Goal: Navigation & Orientation: Find specific page/section

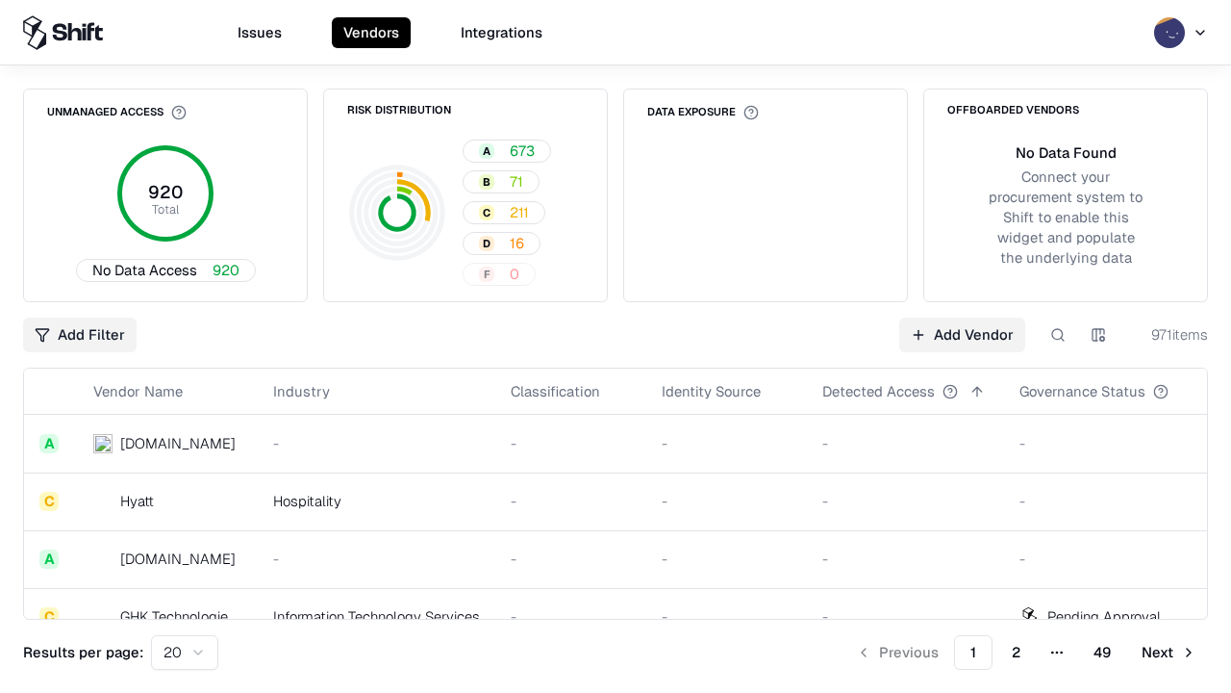
click at [185, 652] on html "Issues Vendors Integrations Unmanaged Access 920 Total No Data Access 920 Risk …" at bounding box center [615, 346] width 1231 height 693
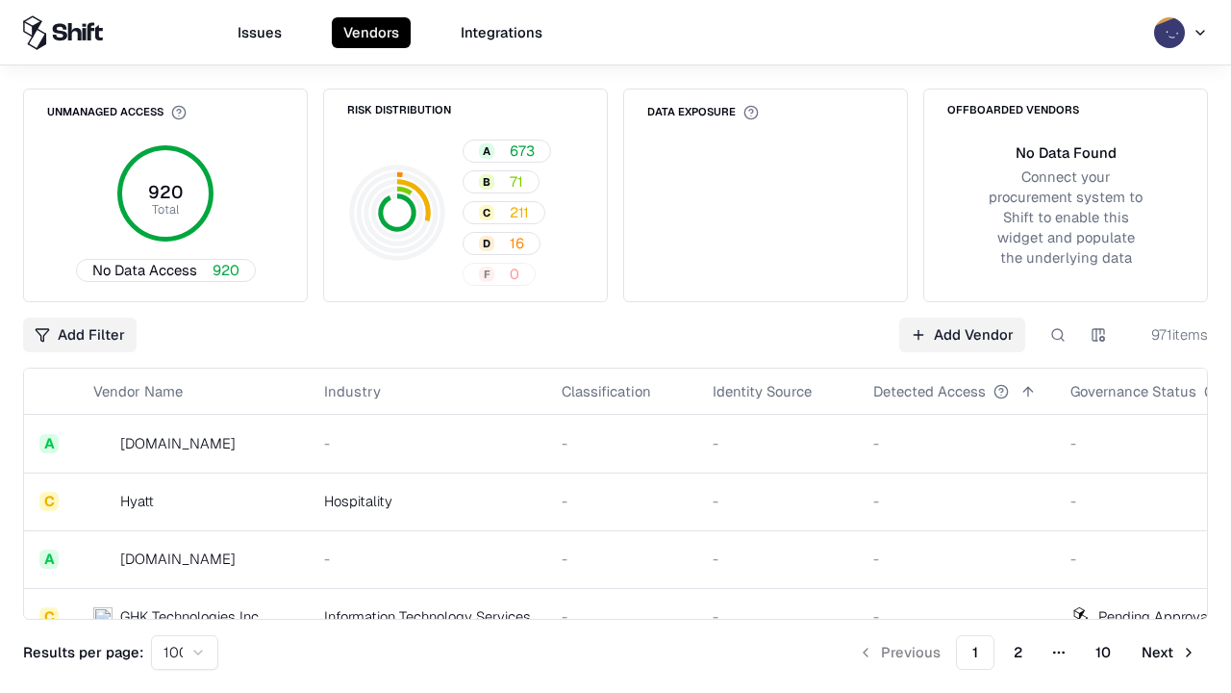
click at [1169, 652] on button "Next" at bounding box center [1169, 652] width 78 height 35
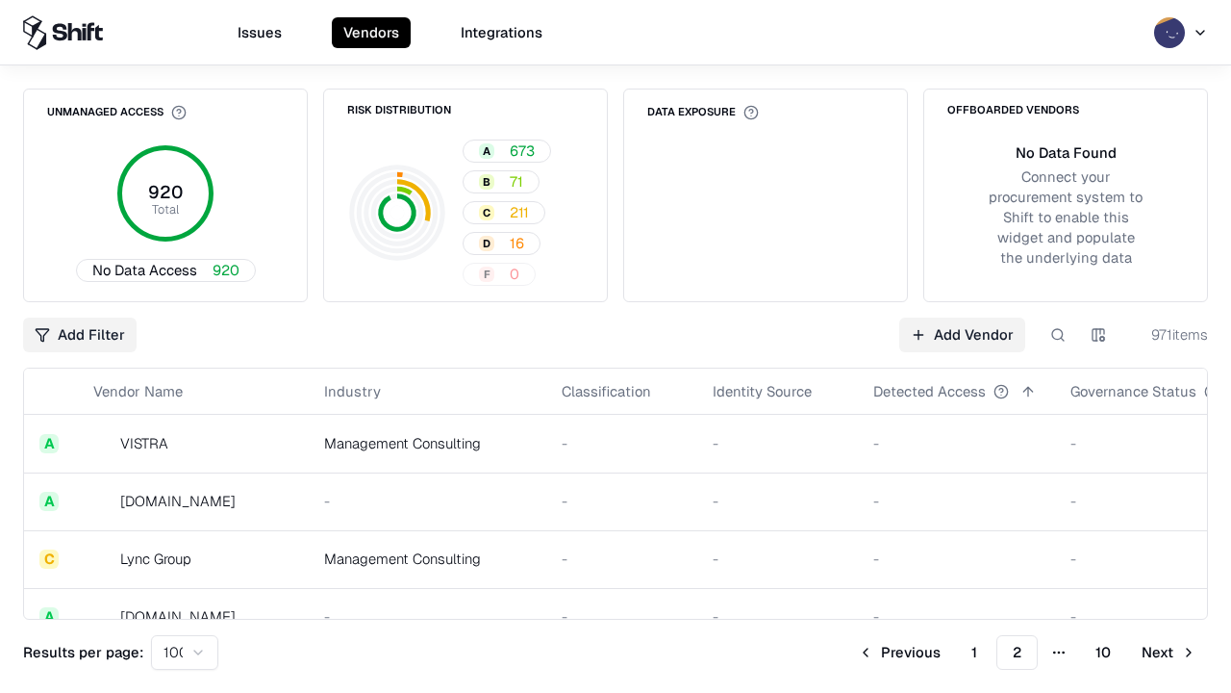
click at [1169, 652] on button "Next" at bounding box center [1169, 652] width 78 height 35
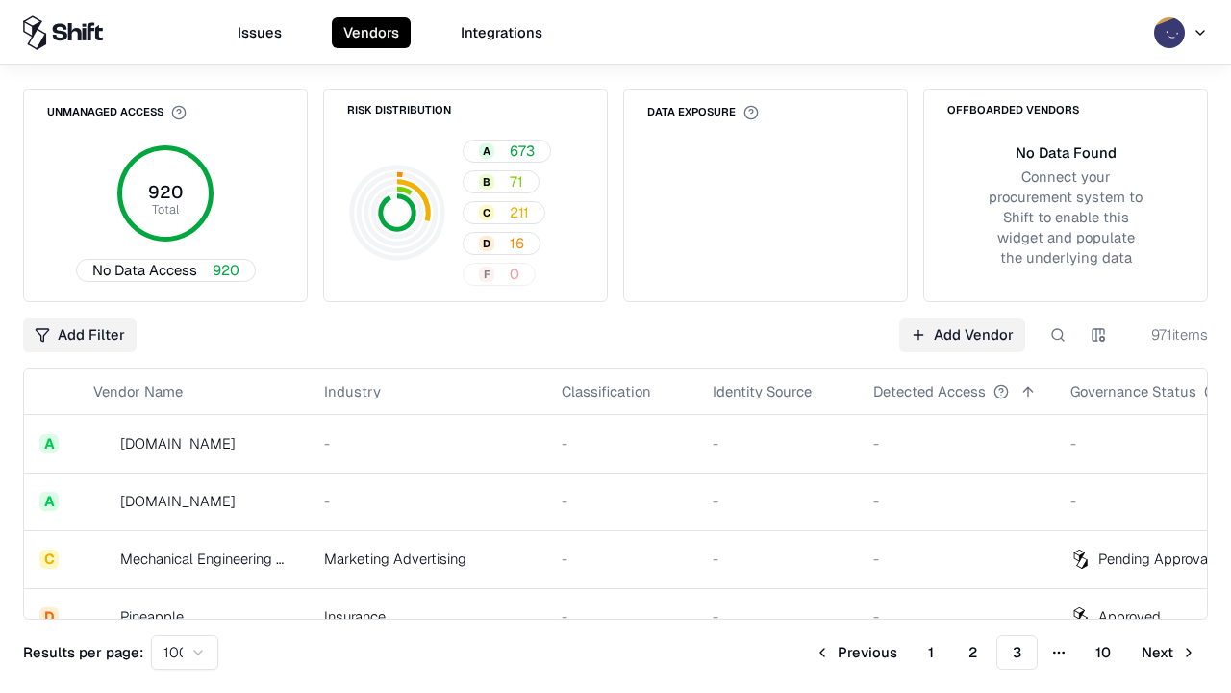
click at [1169, 652] on button "Next" at bounding box center [1169, 652] width 78 height 35
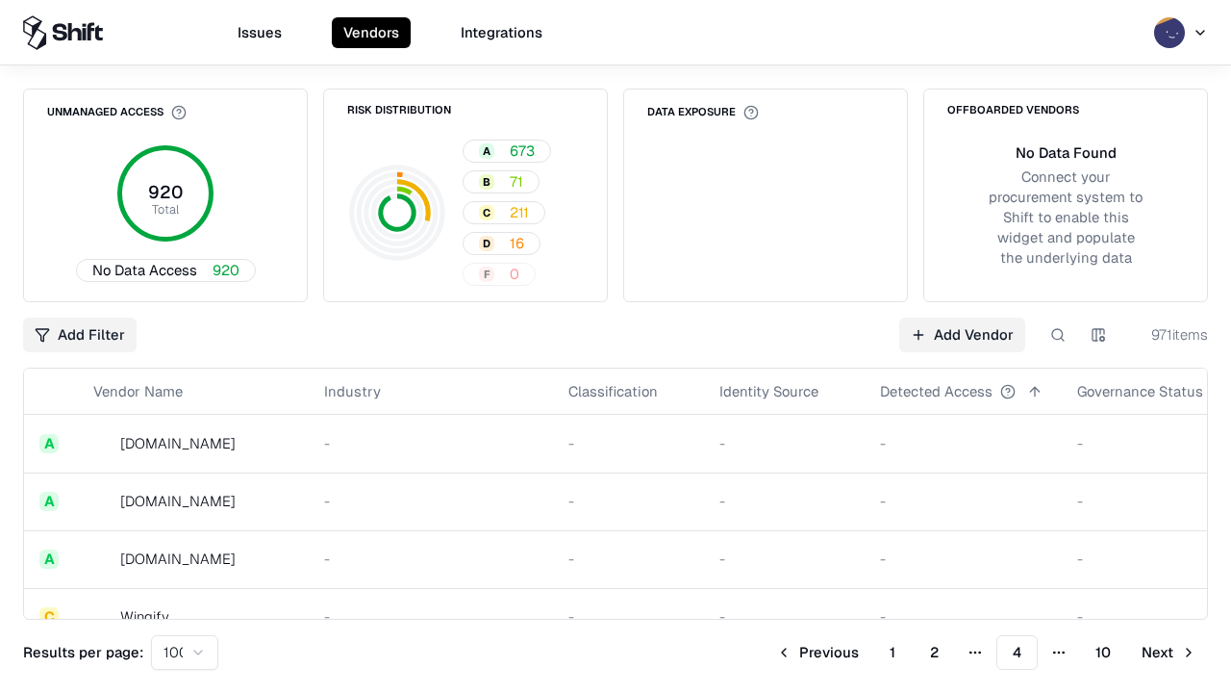
click at [1169, 652] on button "Next" at bounding box center [1169, 652] width 78 height 35
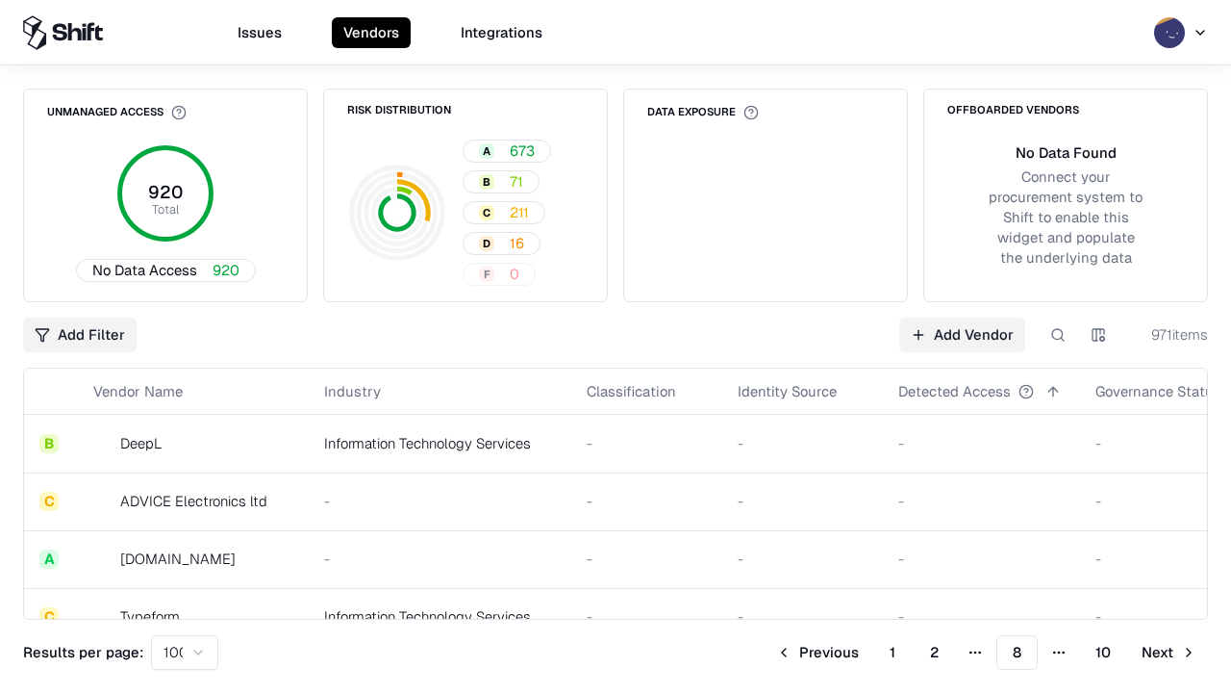
click at [1169, 652] on button "Next" at bounding box center [1169, 652] width 78 height 35
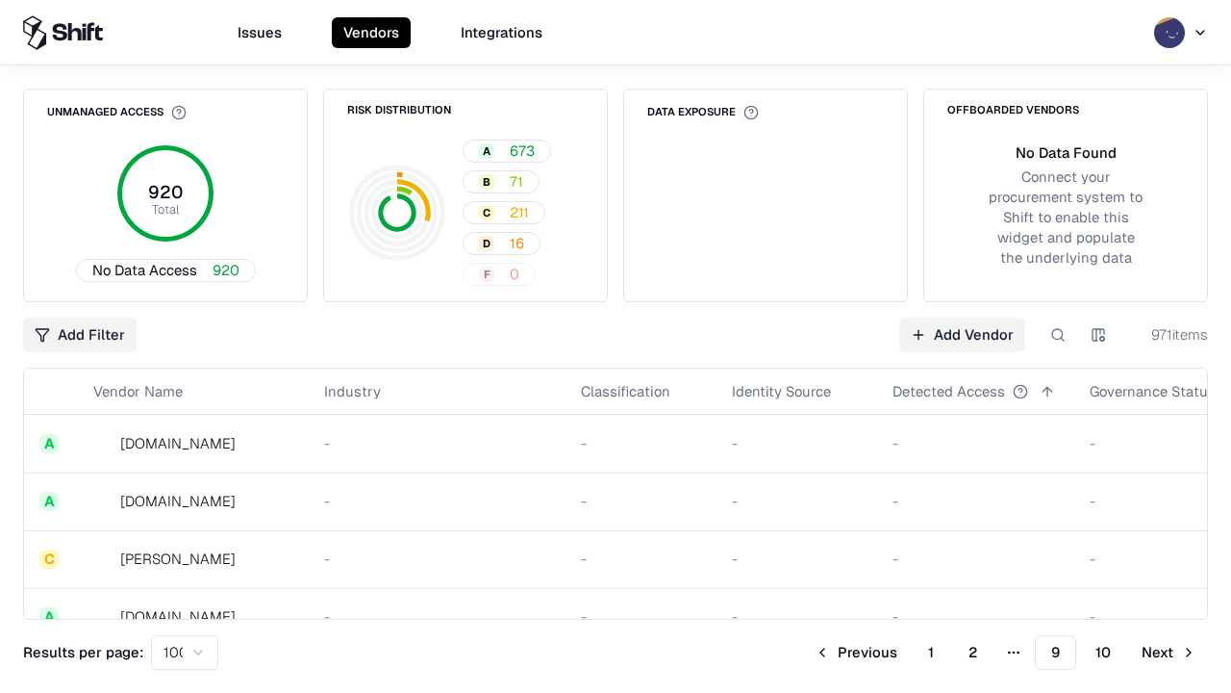
click at [1169, 652] on button "Next" at bounding box center [1169, 652] width 78 height 35
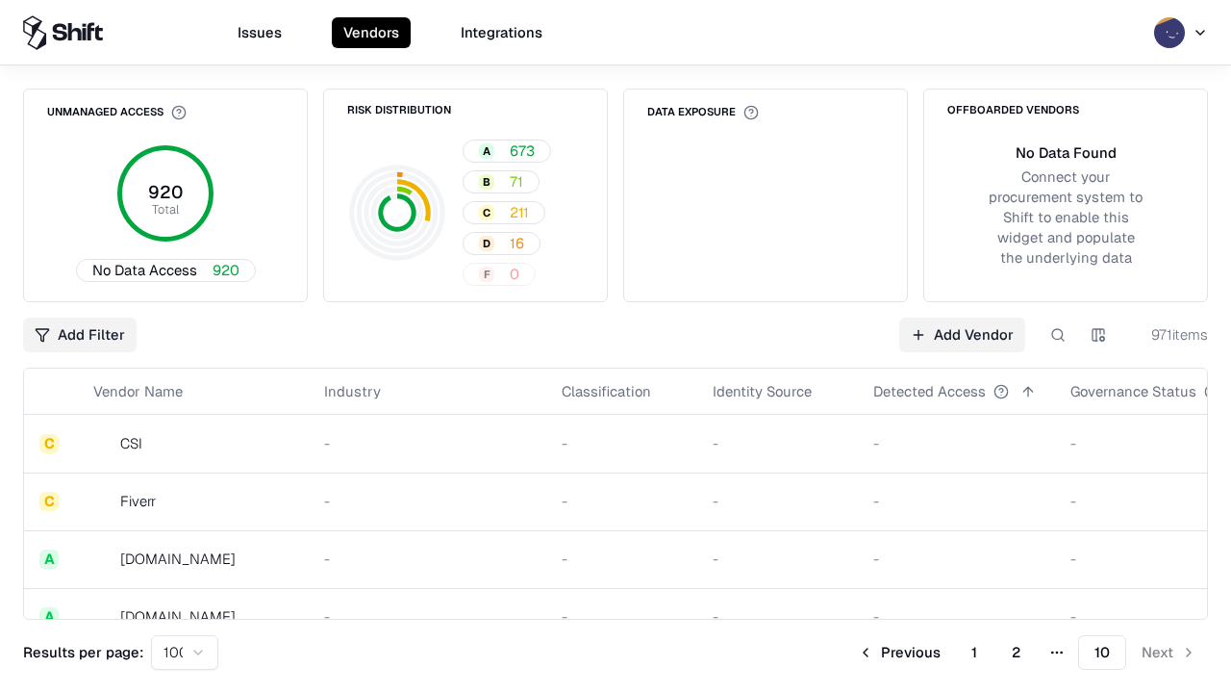
click at [900, 652] on button "Previous" at bounding box center [900, 652] width 106 height 35
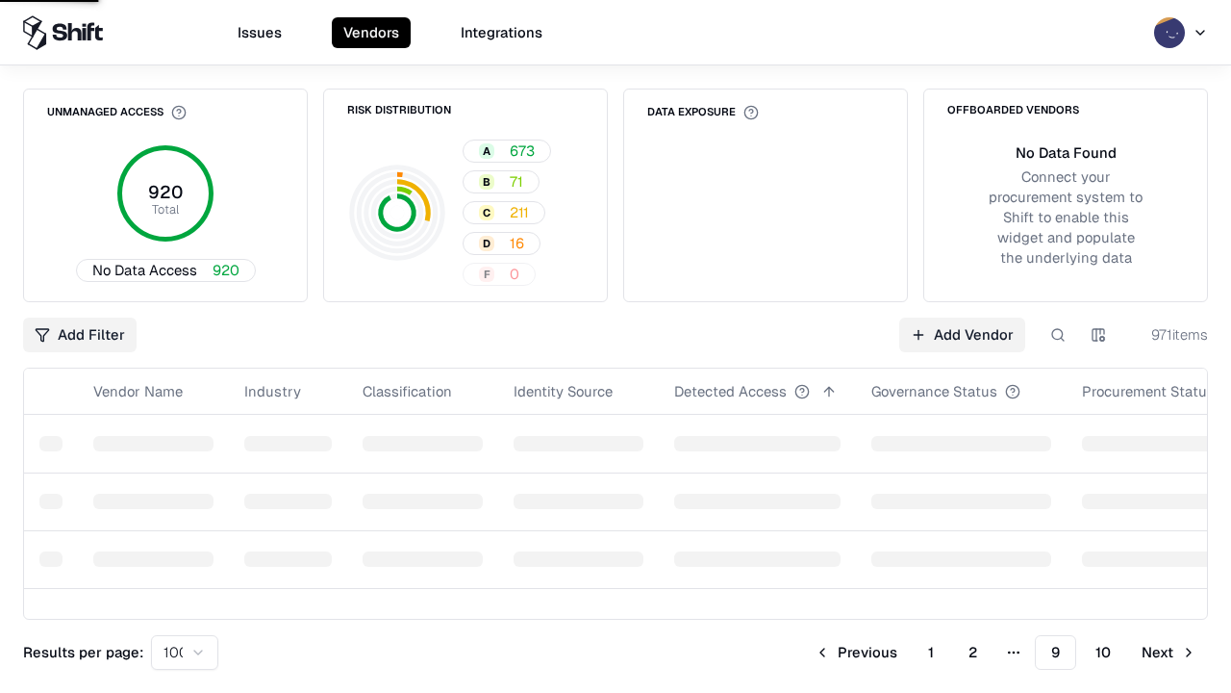
click at [856, 652] on button "Previous" at bounding box center [856, 652] width 106 height 35
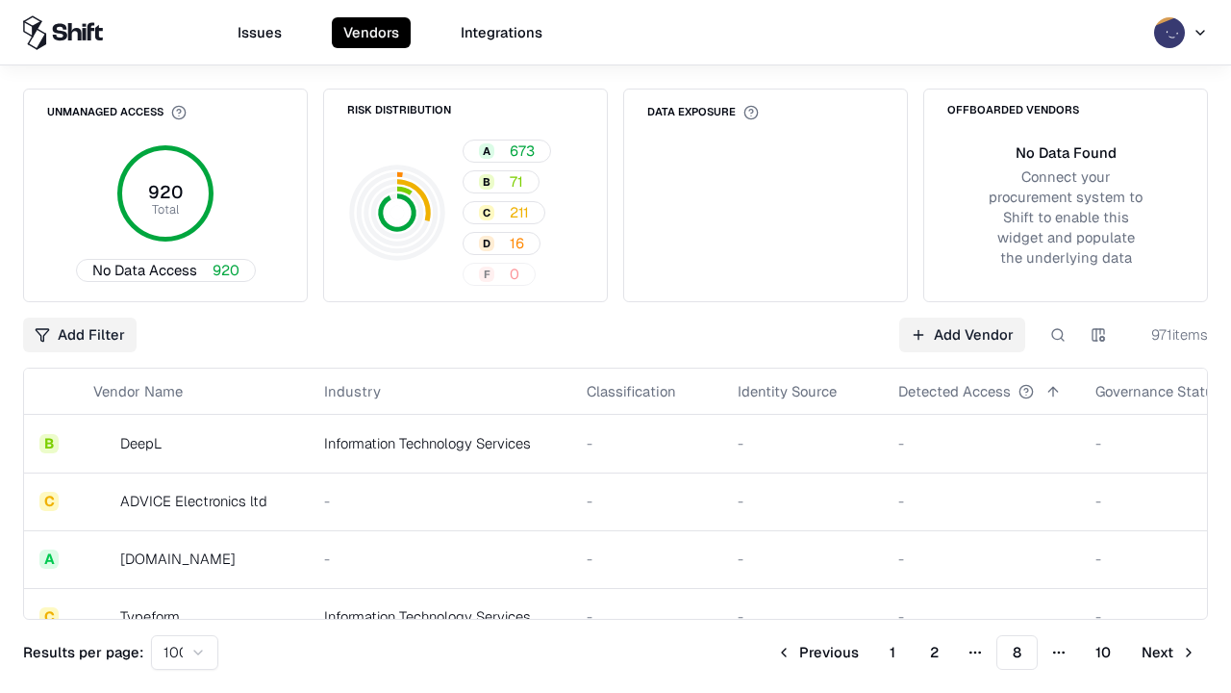
click at [818, 652] on button "Previous" at bounding box center [818, 652] width 106 height 35
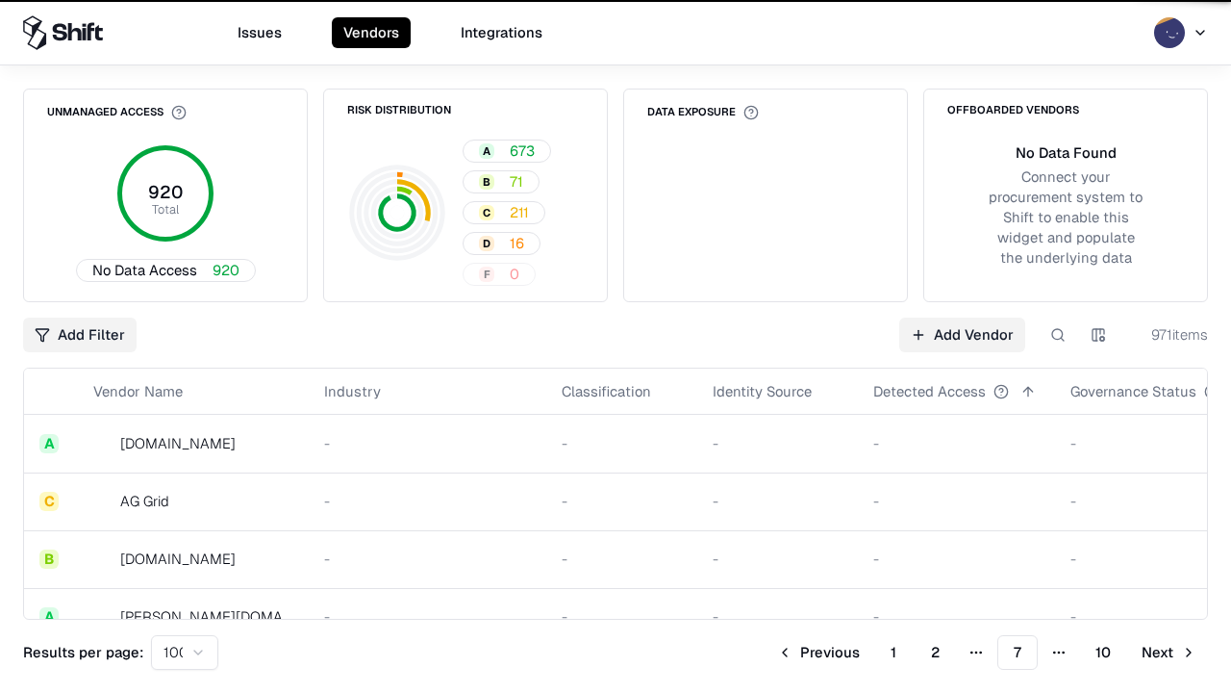
click at [819, 652] on button "Previous" at bounding box center [819, 652] width 106 height 35
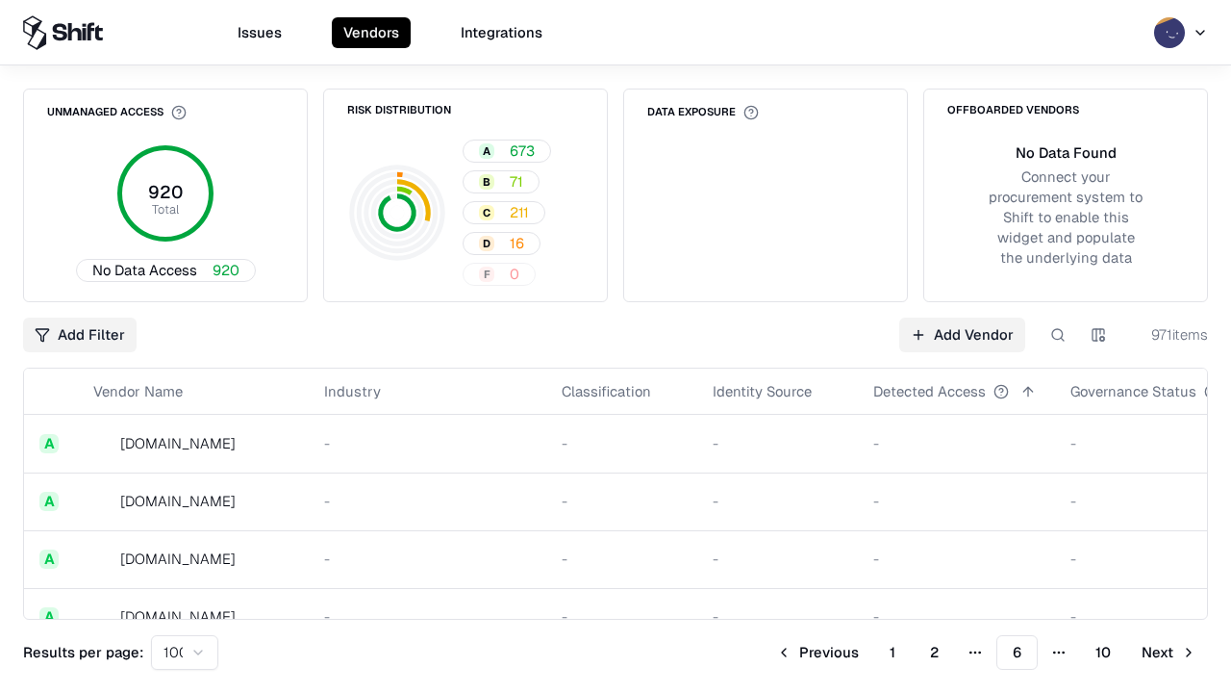
click at [818, 652] on button "Previous" at bounding box center [818, 652] width 106 height 35
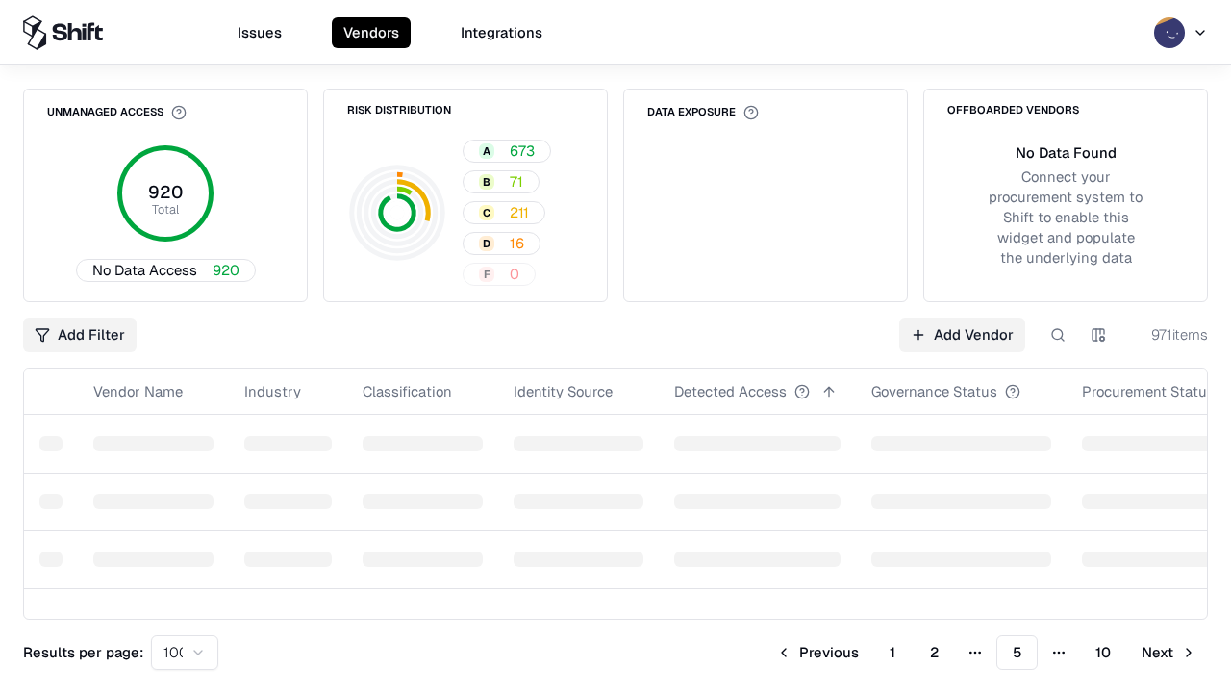
click at [818, 652] on button "Previous" at bounding box center [818, 652] width 106 height 35
